Goal: Task Accomplishment & Management: Manage account settings

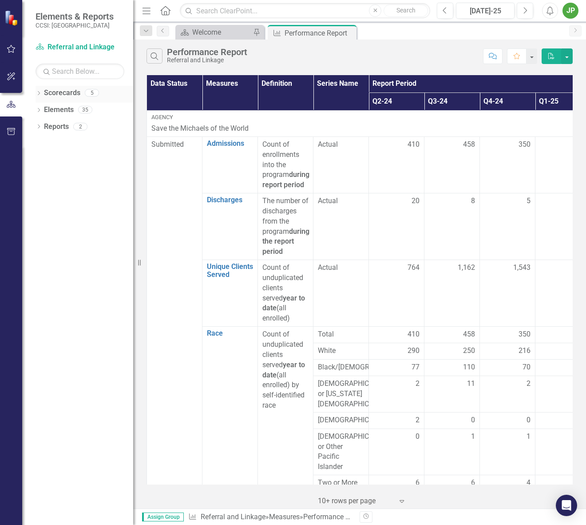
click at [61, 94] on link "Scorecards" at bounding box center [62, 93] width 36 height 10
drag, startPoint x: 352, startPoint y: 32, endPoint x: 348, endPoint y: 38, distance: 7.4
click at [0, 0] on icon "Close" at bounding box center [0, 0] width 0 height 0
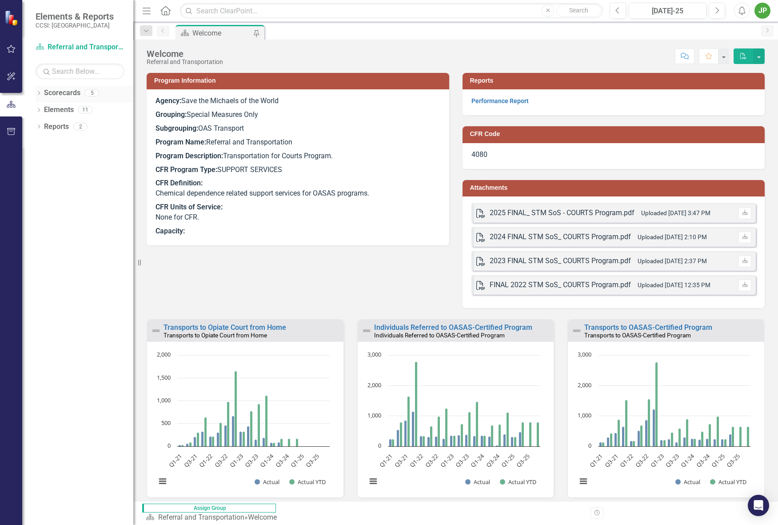
click at [67, 94] on link "Scorecards" at bounding box center [62, 93] width 36 height 10
click at [41, 92] on div "Dropdown Scorecards 5" at bounding box center [85, 94] width 98 height 17
click at [39, 92] on icon at bounding box center [39, 93] width 2 height 4
click at [33, 112] on icon "Dropdown" at bounding box center [30, 109] width 7 height 5
click at [89, 139] on link "Referral and Linkage" at bounding box center [85, 135] width 98 height 10
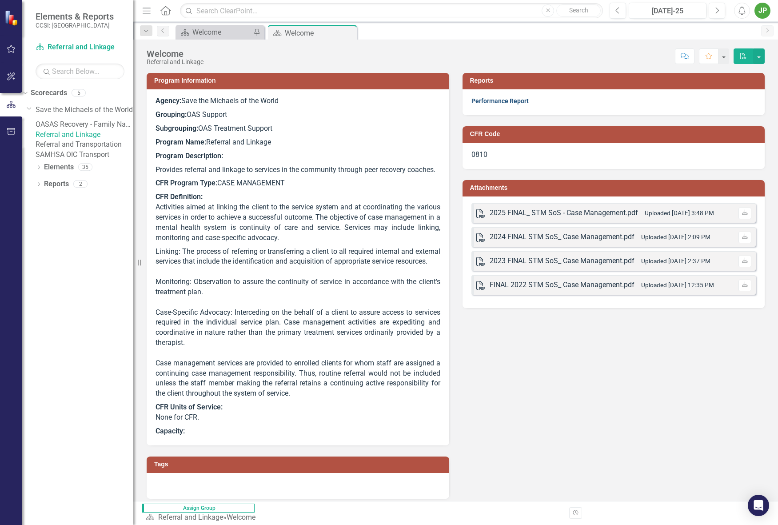
drag, startPoint x: 482, startPoint y: 95, endPoint x: 483, endPoint y: 101, distance: 6.9
click at [482, 96] on div "Performance Report" at bounding box center [613, 102] width 303 height 26
click at [484, 102] on link "Performance Report" at bounding box center [499, 100] width 57 height 7
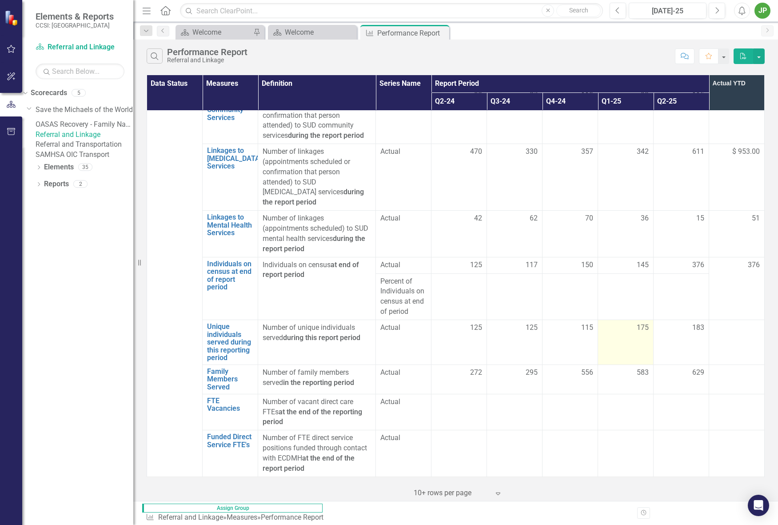
scroll to position [1027, 0]
click at [586, 323] on div "175" at bounding box center [625, 328] width 46 height 10
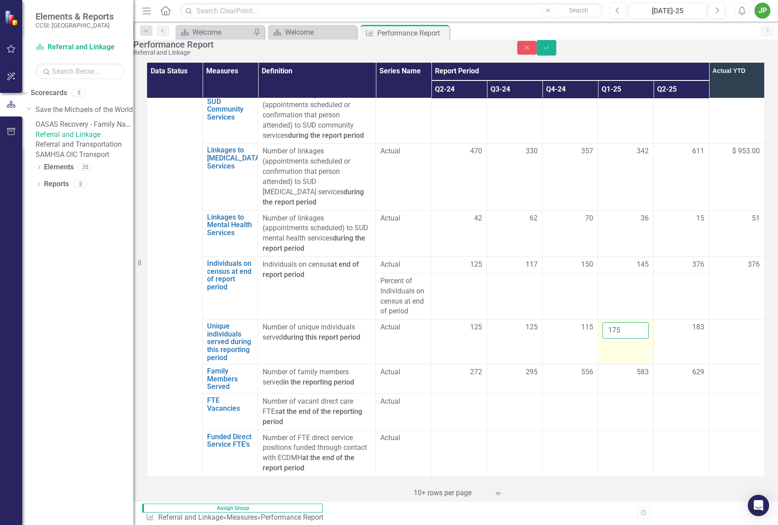
drag, startPoint x: 614, startPoint y: 309, endPoint x: 622, endPoint y: 316, distance: 10.4
click at [558, 319] on tr "Unique individuals served during this reporting period Link Open Element Number…" at bounding box center [455, 341] width 617 height 45
type input "339"
click at [586, 281] on td at bounding box center [681, 296] width 56 height 46
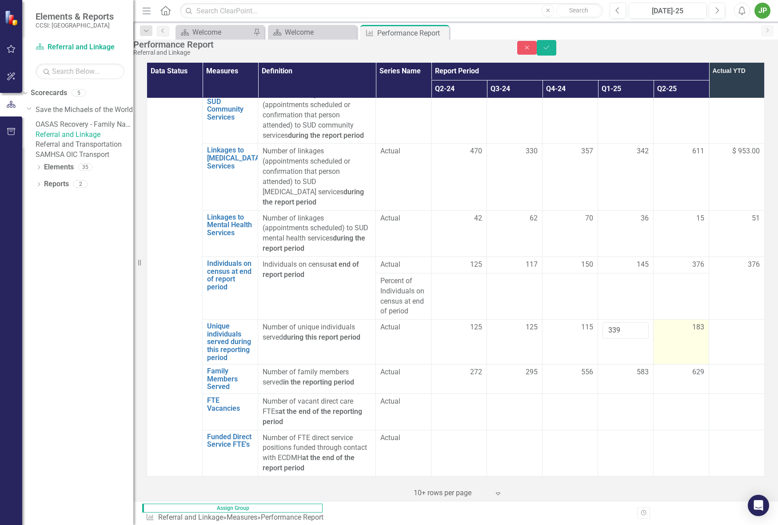
click at [586, 322] on span "183" at bounding box center [698, 327] width 12 height 10
drag, startPoint x: 663, startPoint y: 299, endPoint x: 611, endPoint y: 297, distance: 52.0
click at [586, 319] on tr "Unique individuals served during this reporting period Link Open Element Number…" at bounding box center [455, 341] width 617 height 45
click at [586, 322] on div at bounding box center [736, 327] width 46 height 11
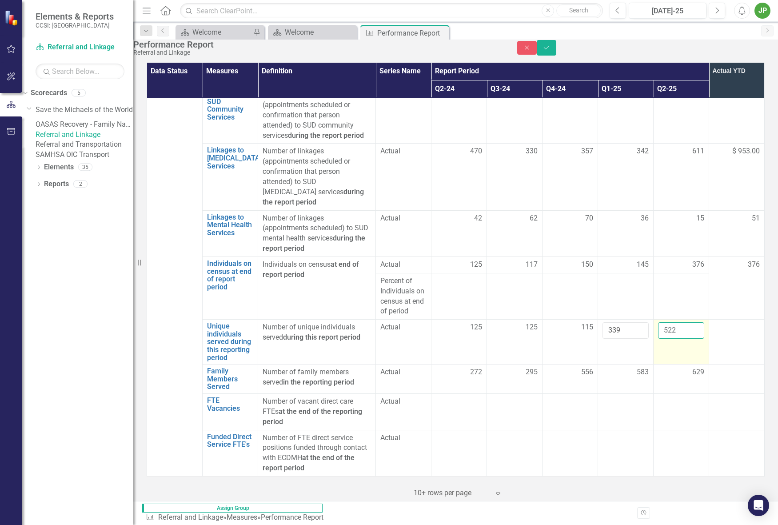
click at [586, 322] on input "522" at bounding box center [681, 330] width 46 height 16
click at [586, 319] on td at bounding box center [737, 341] width 56 height 45
click at [586, 322] on input "388" at bounding box center [681, 330] width 46 height 16
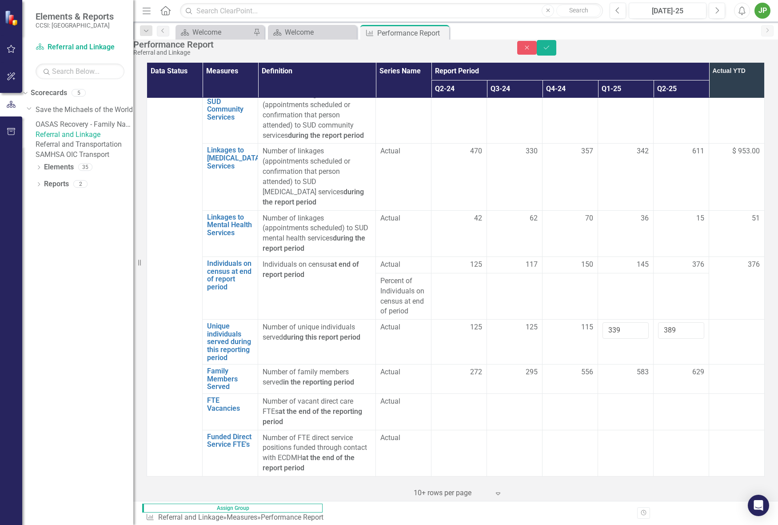
click at [586, 283] on td "376" at bounding box center [737, 287] width 56 height 63
click at [586, 322] on input "389" at bounding box center [681, 330] width 46 height 16
type input "386"
click at [586, 322] on div at bounding box center [736, 327] width 46 height 11
click at [550, 51] on icon "Save" at bounding box center [546, 47] width 8 height 6
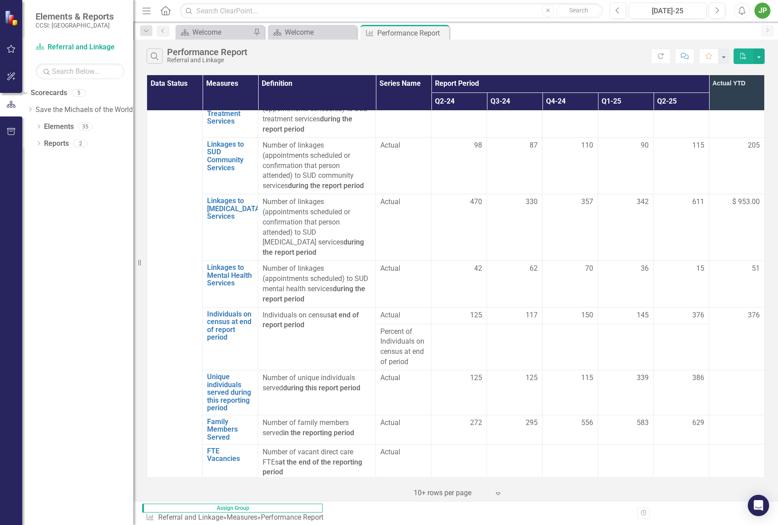
scroll to position [1038, 0]
